Goal: Check status: Check status

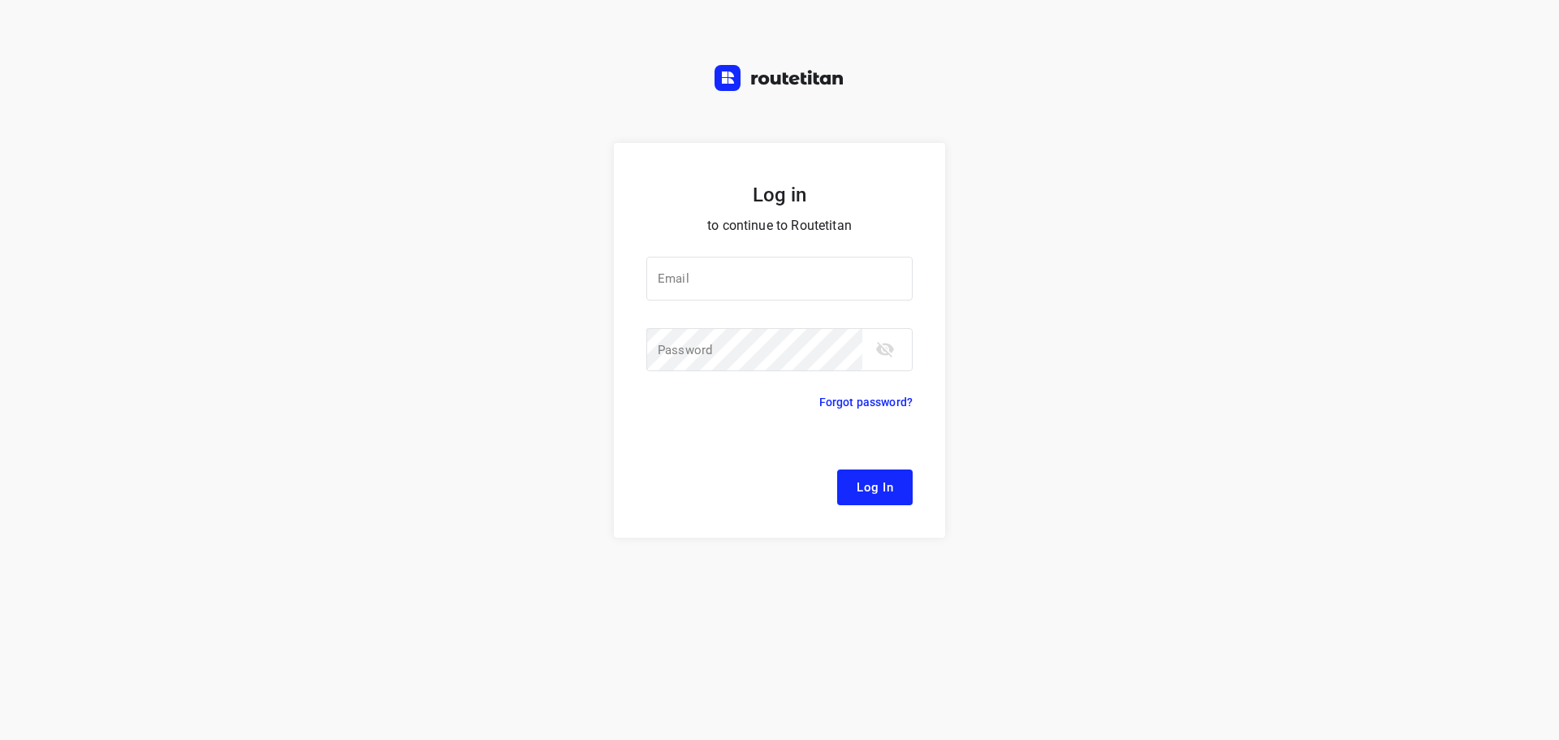
click at [0, 0] on div at bounding box center [0, 0] width 0 height 0
type input "[EMAIL_ADDRESS][DOMAIN_NAME]"
click at [863, 486] on span "Log In" at bounding box center [875, 487] width 37 height 21
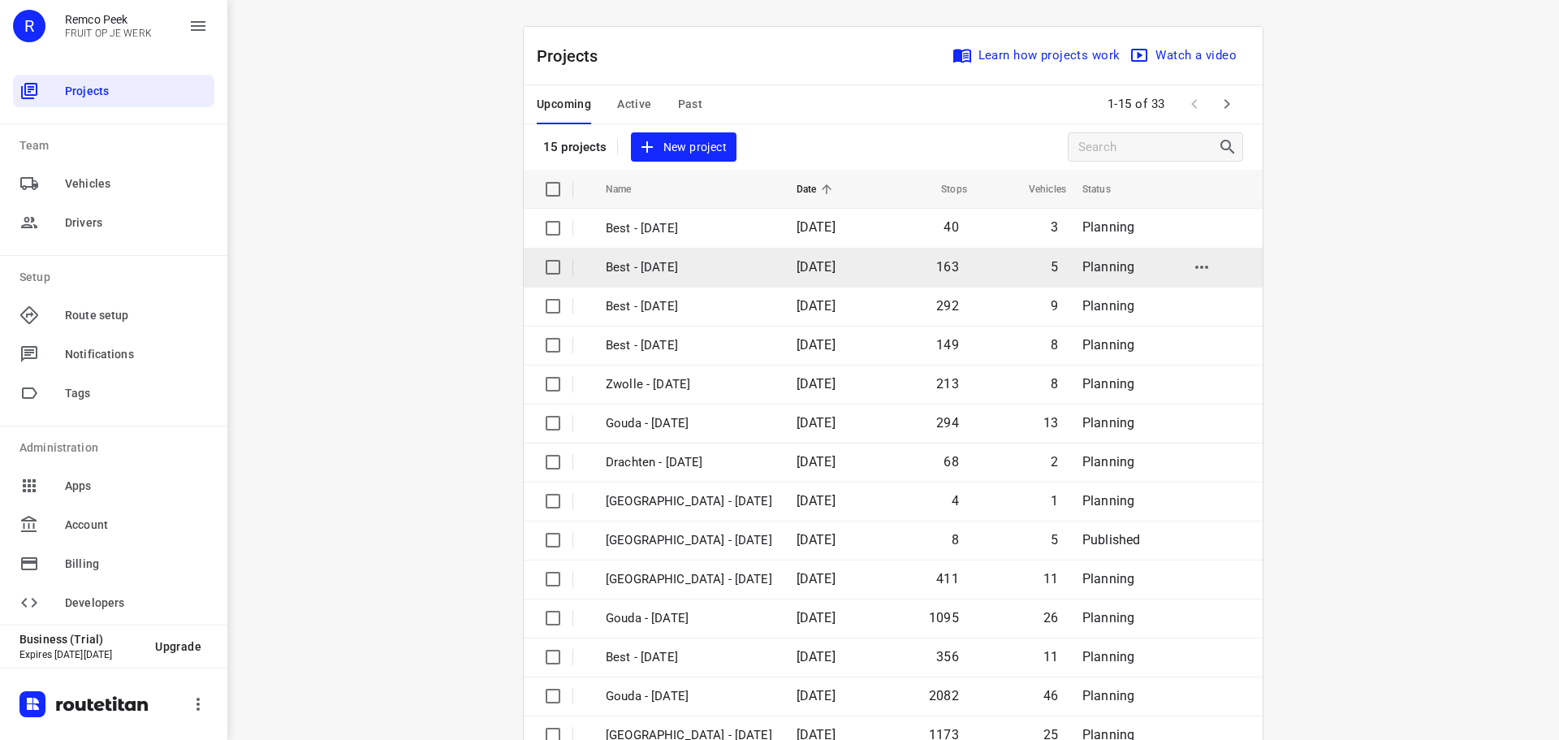
click at [0, 739] on div at bounding box center [0, 740] width 0 height 0
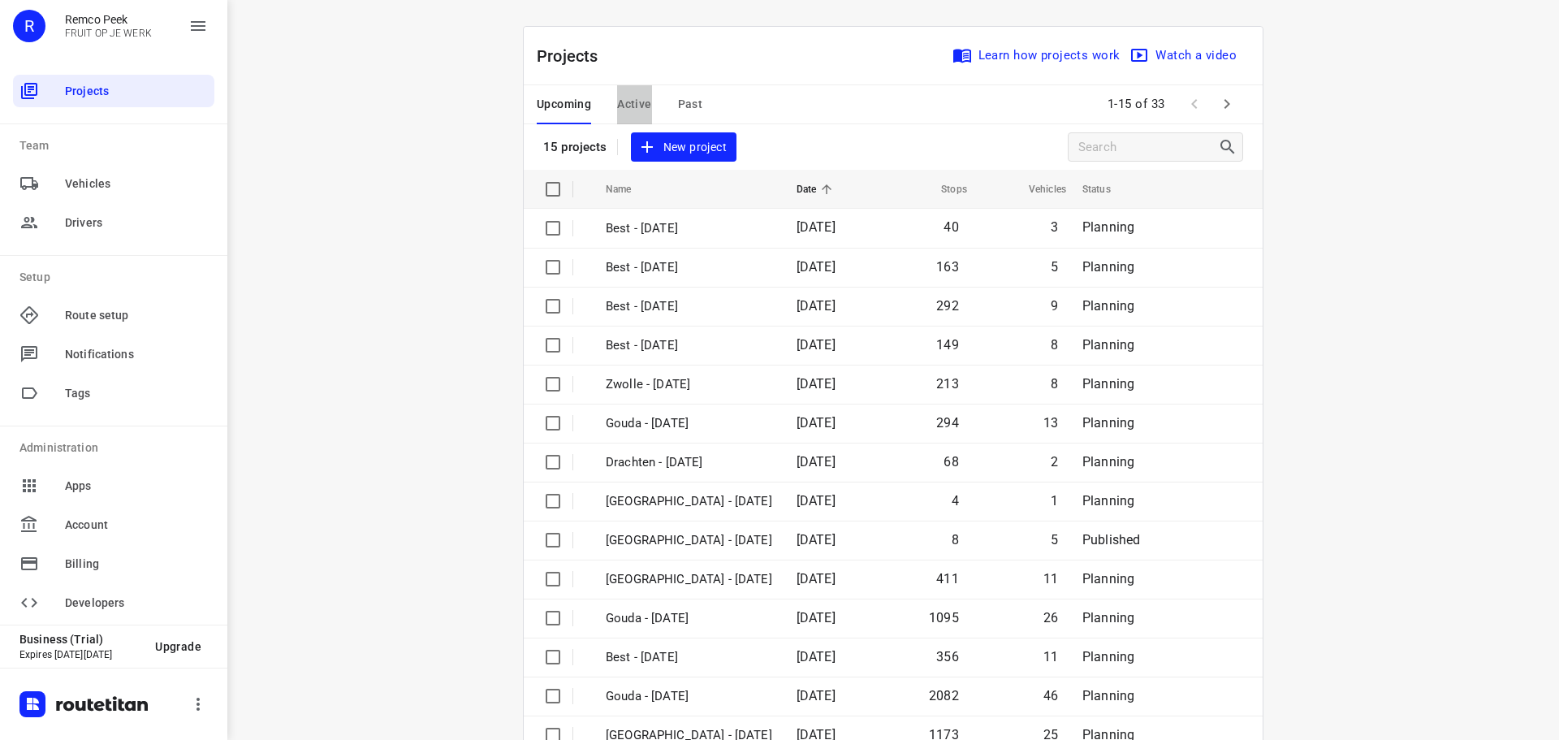
click at [619, 110] on span "Active" at bounding box center [634, 104] width 34 height 20
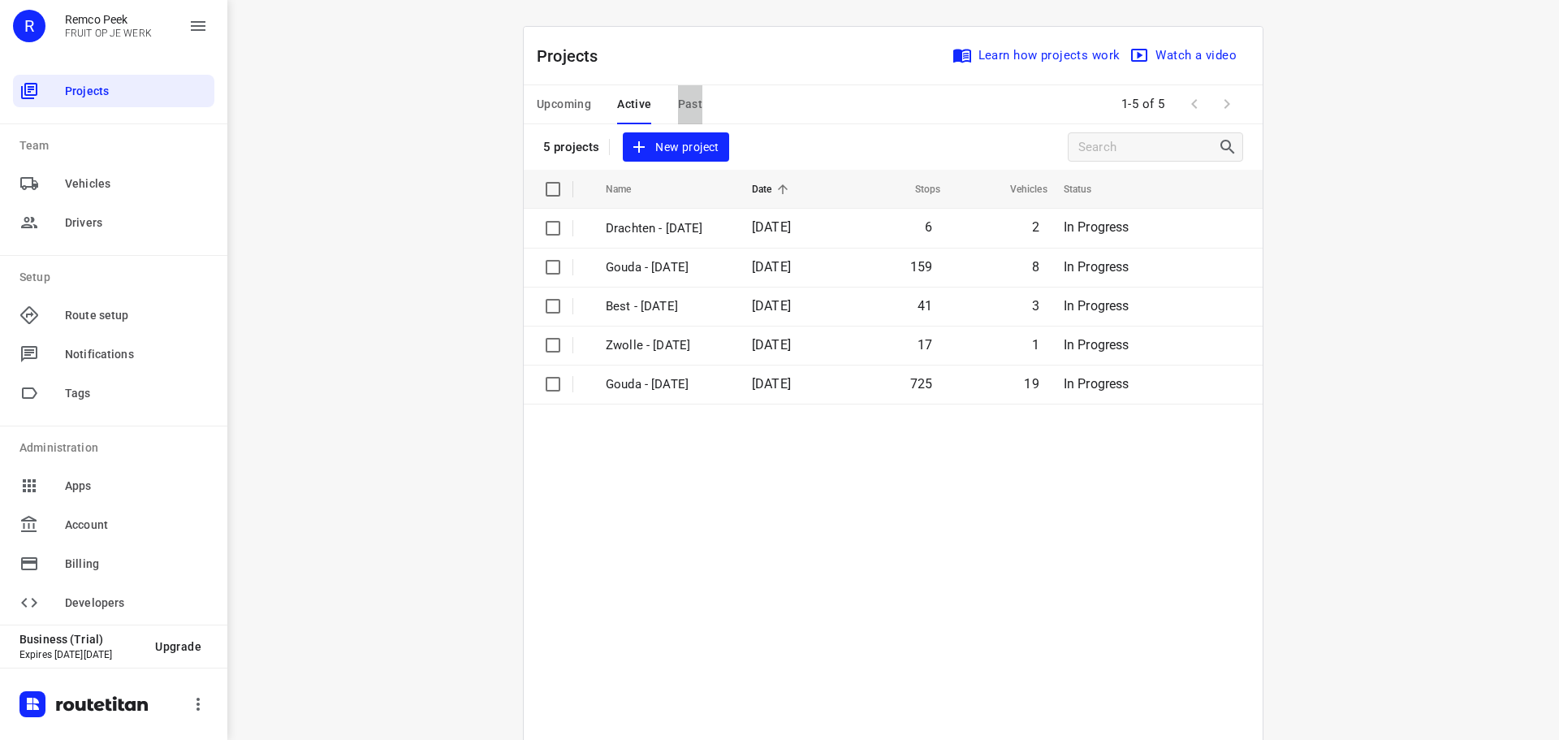
click at [685, 104] on span "Past" at bounding box center [690, 104] width 25 height 20
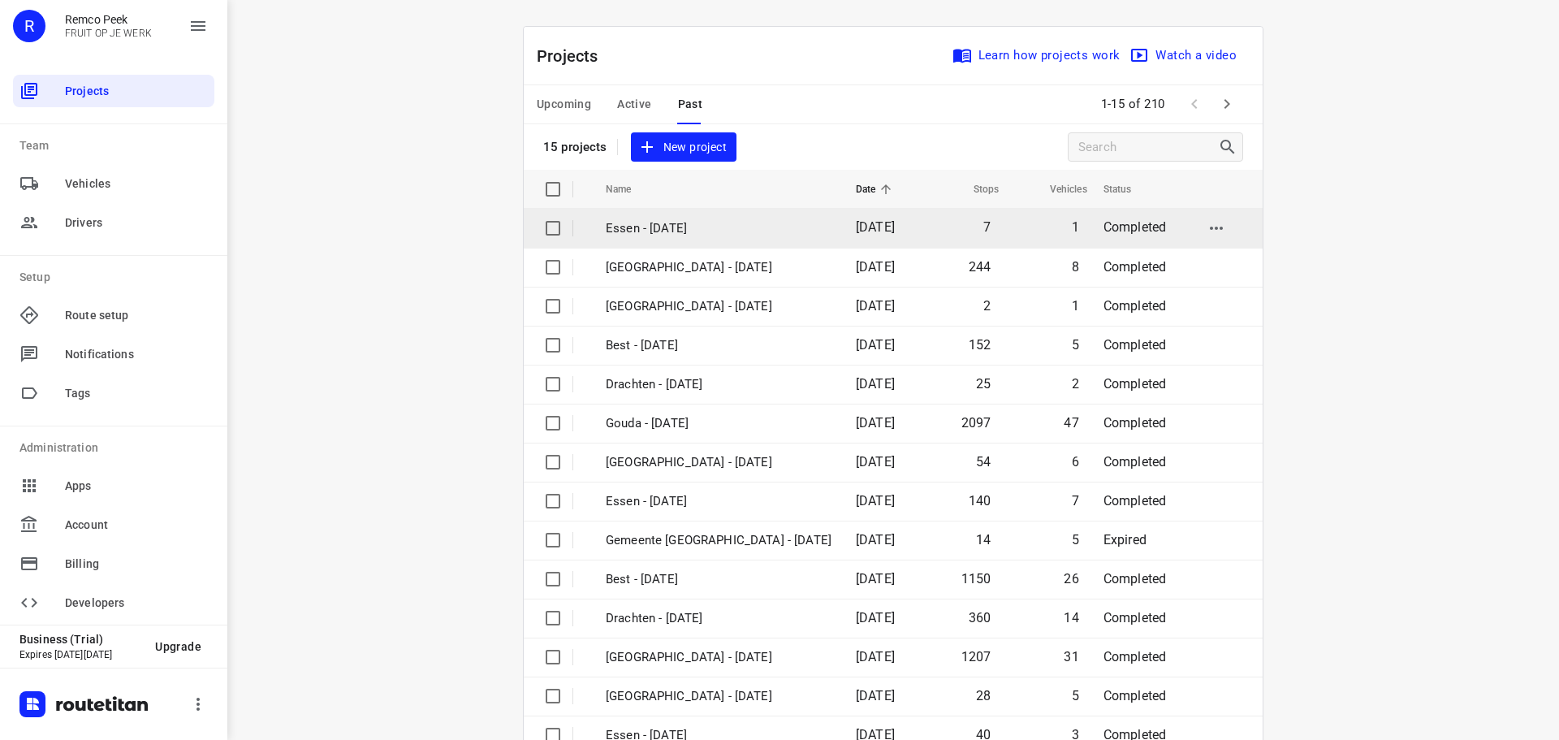
click at [659, 224] on p "Essen - [DATE]" at bounding box center [719, 228] width 226 height 19
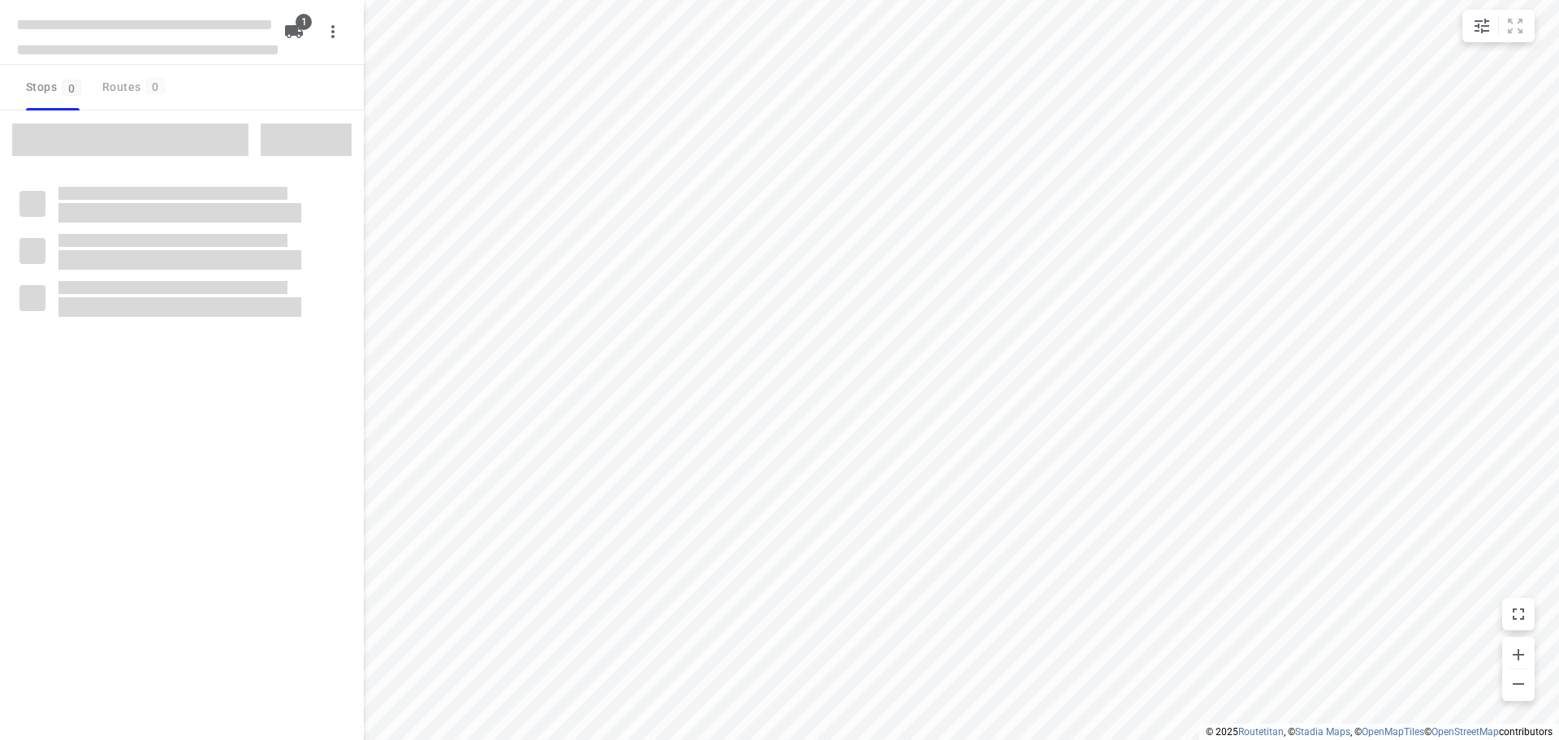
checkbox input "true"
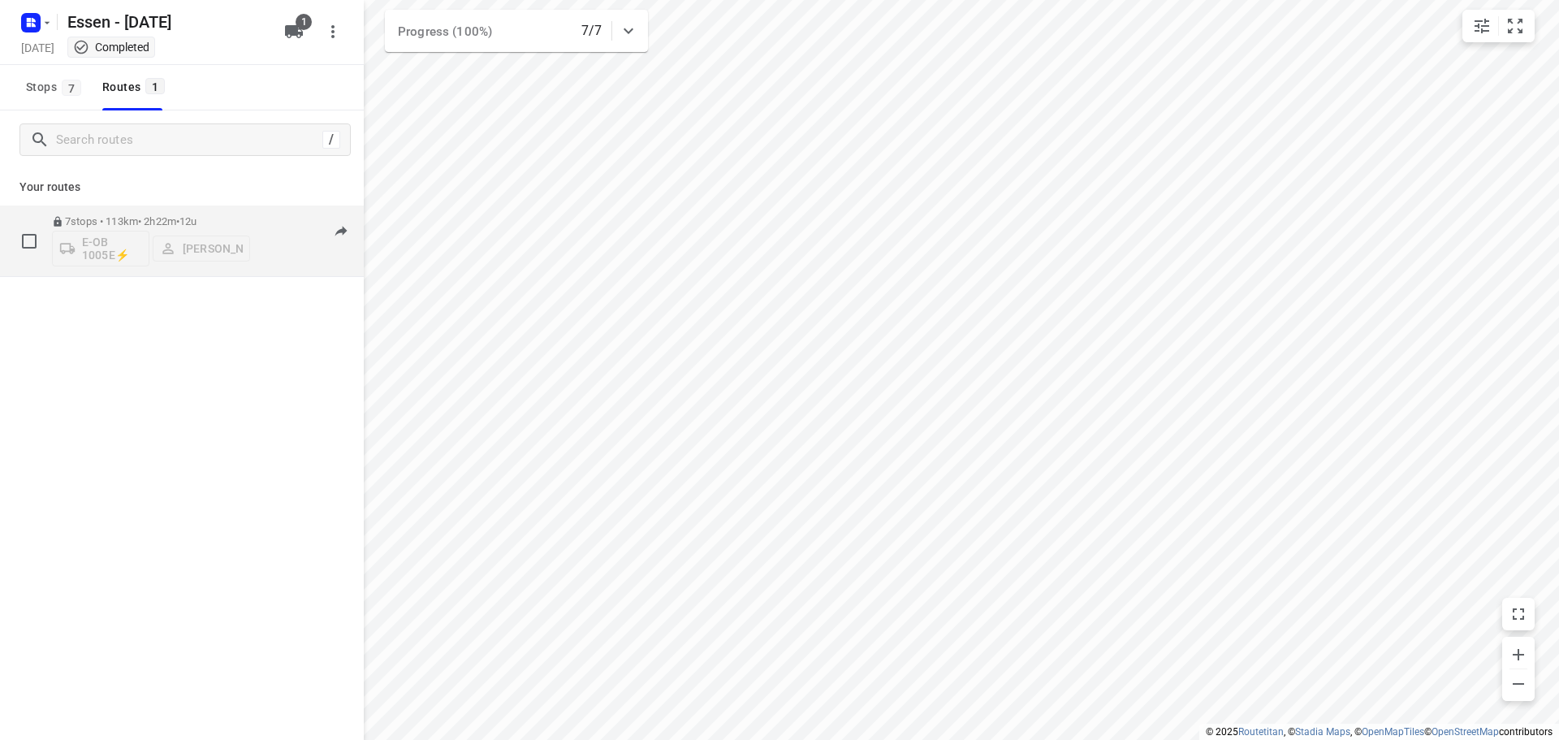
click at [166, 222] on p "7 stops • 113km • 2h22m • 12u" at bounding box center [151, 221] width 198 height 12
